Goal: Task Accomplishment & Management: Manage account settings

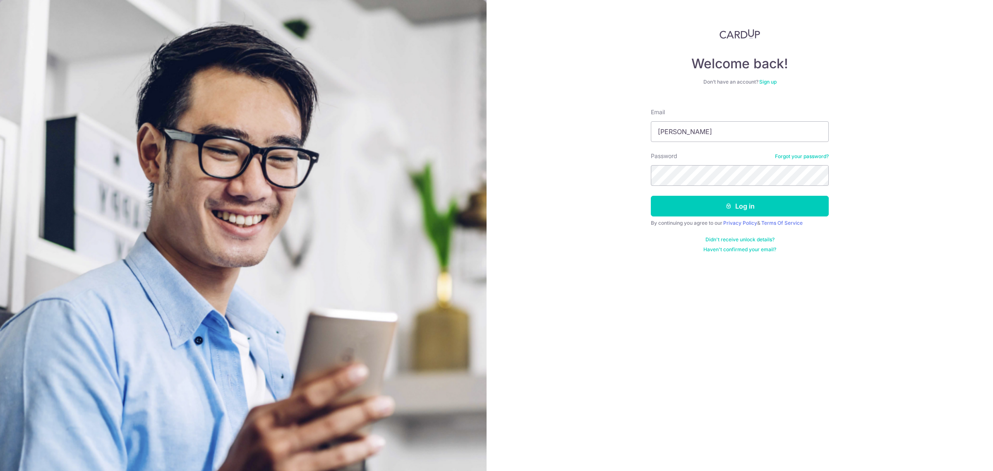
type input "[EMAIL_ADDRESS][DOMAIN_NAME]"
click at [770, 204] on button "Log in" at bounding box center [740, 206] width 178 height 21
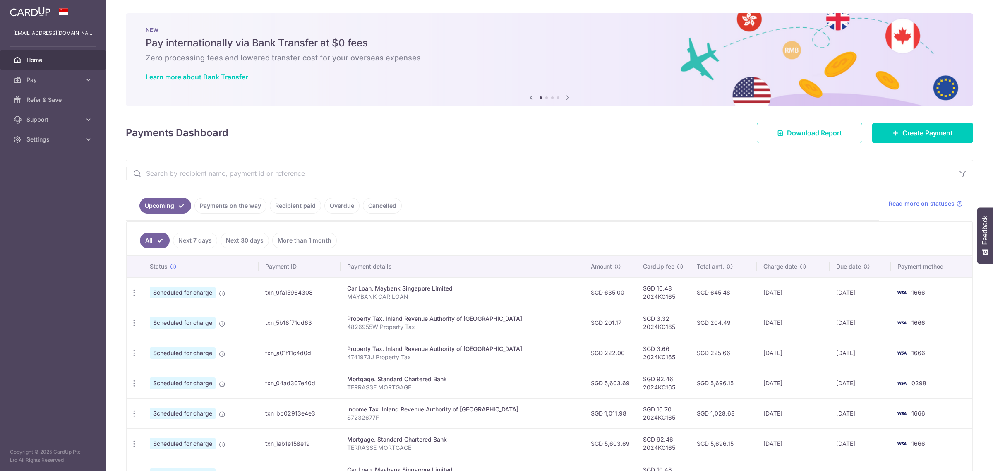
click at [286, 206] on link "Recipient paid" at bounding box center [295, 206] width 51 height 16
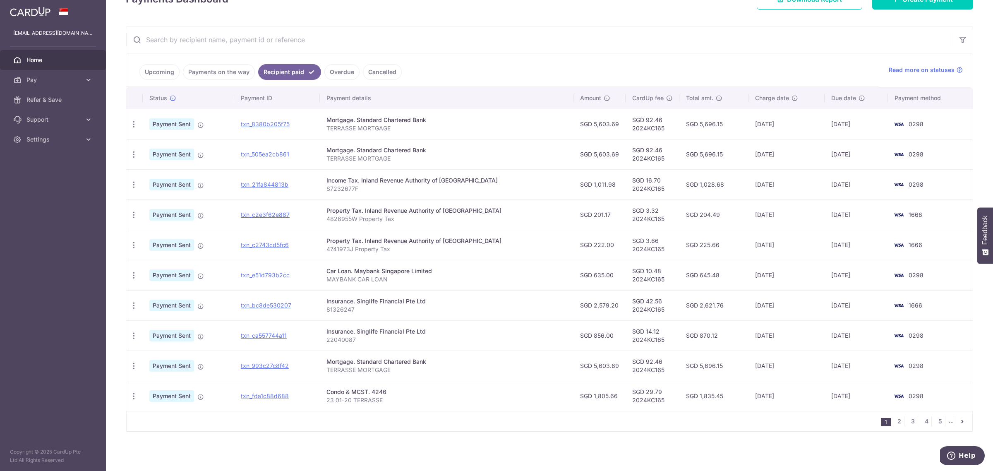
scroll to position [135, 0]
click at [701, 336] on td "SGD 870.12" at bounding box center [714, 335] width 69 height 30
